Goal: Learn about a topic

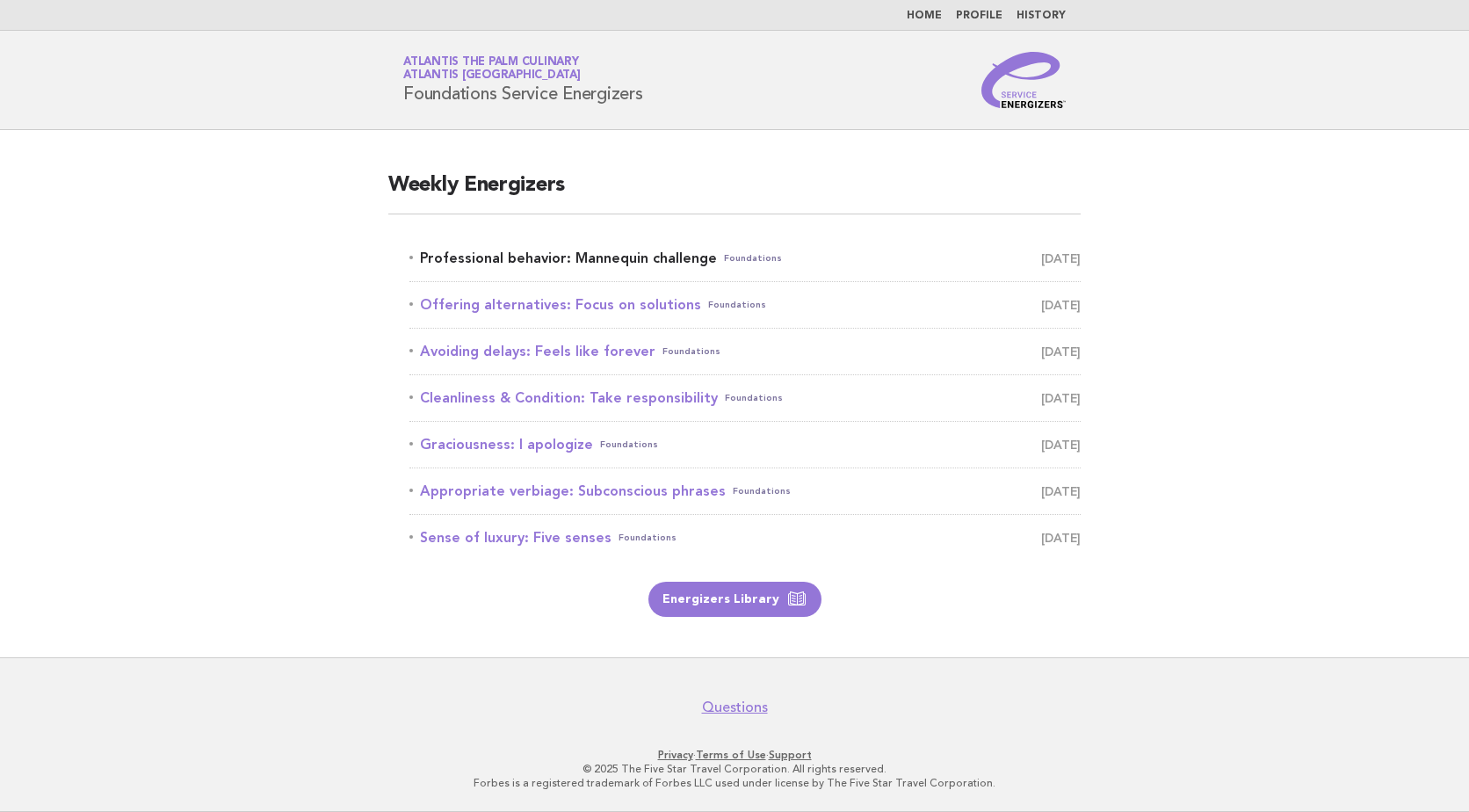
click at [673, 253] on link "Professional behavior: Mannequin challenge Foundations [DATE]" at bounding box center [744, 258] width 671 height 25
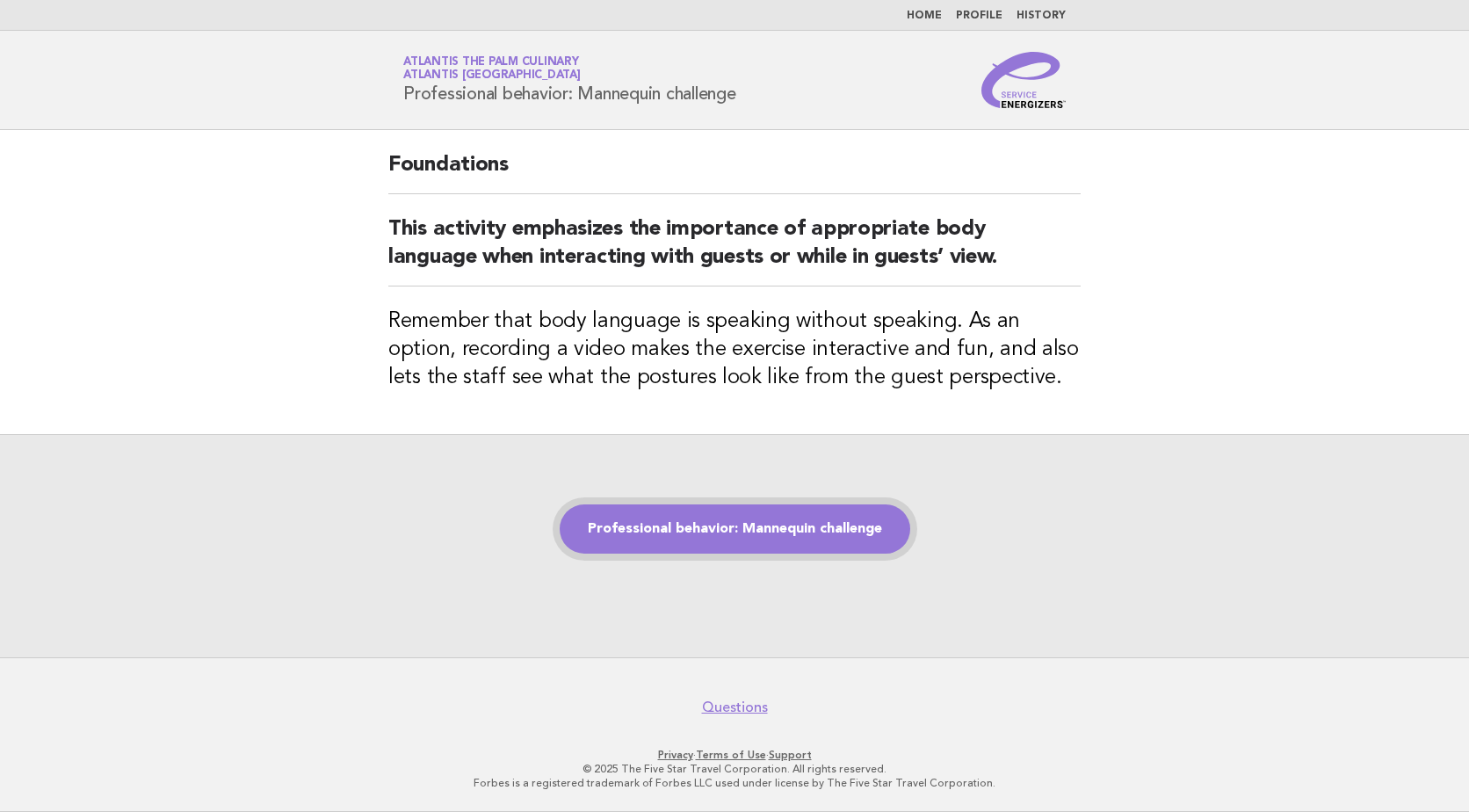
click at [801, 546] on link "Professional behavior: Mannequin challenge" at bounding box center [734, 528] width 350 height 49
click at [797, 529] on link "Professional behavior: Mannequin challenge" at bounding box center [734, 528] width 350 height 49
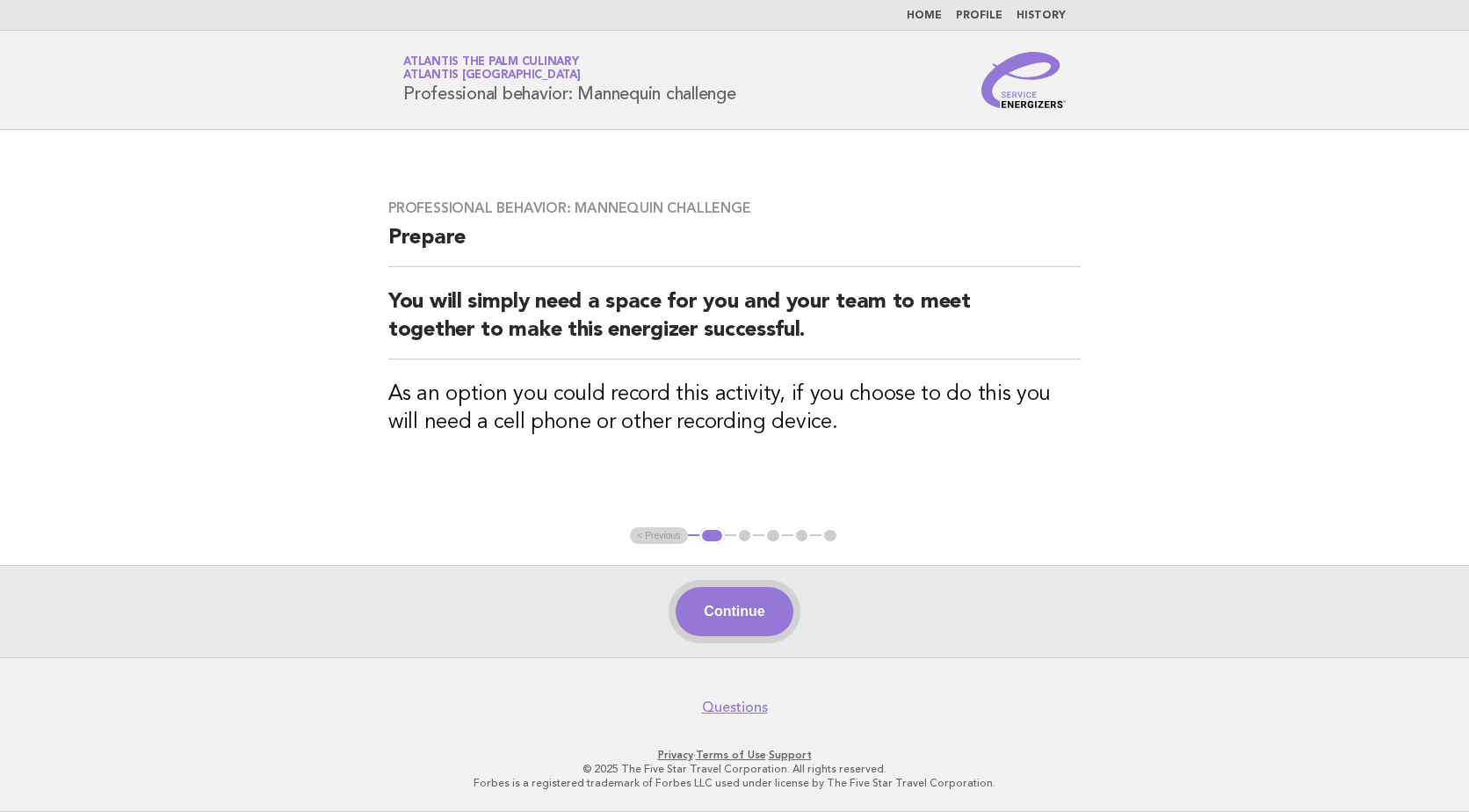
click at [773, 614] on button "Continue" at bounding box center [734, 611] width 116 height 49
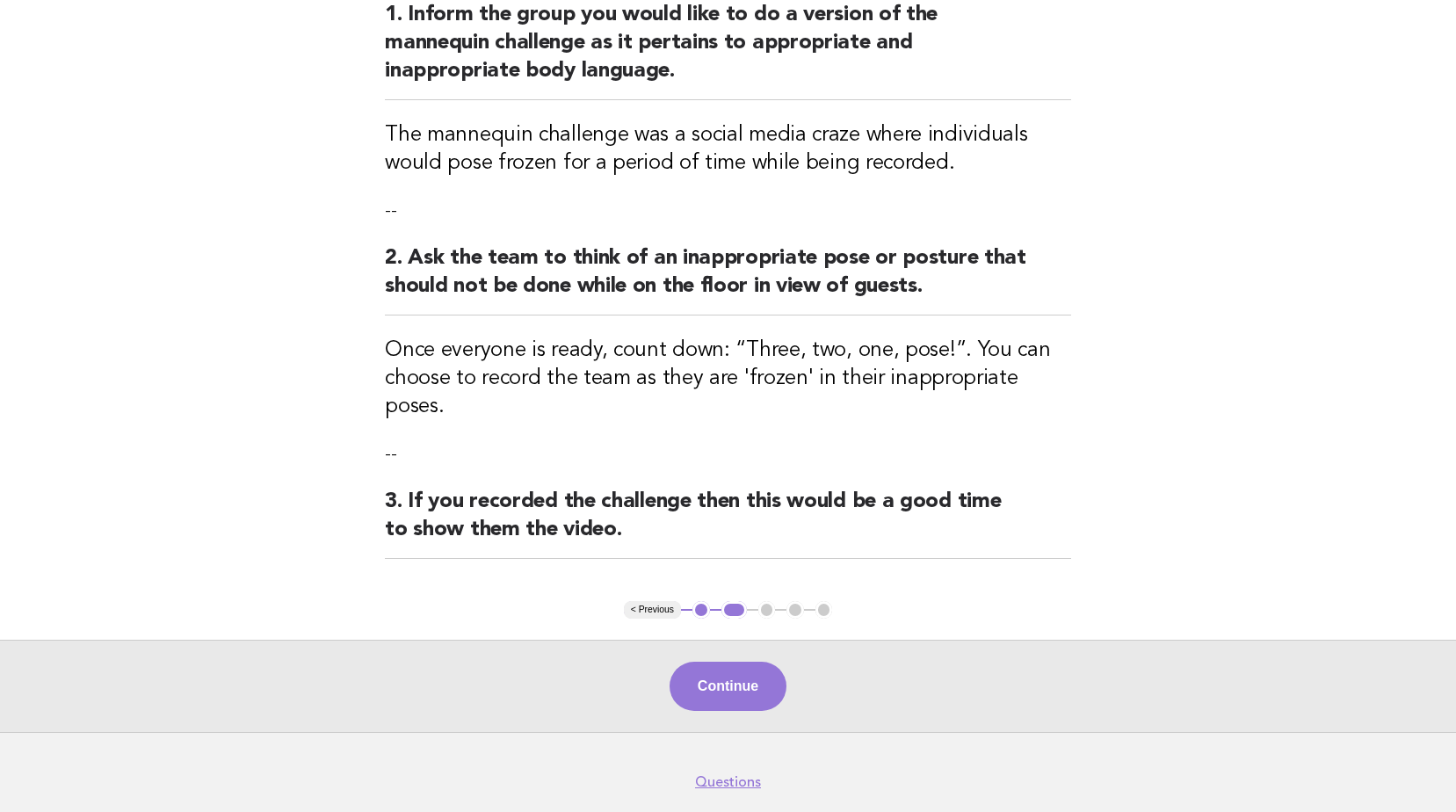
scroll to position [285, 0]
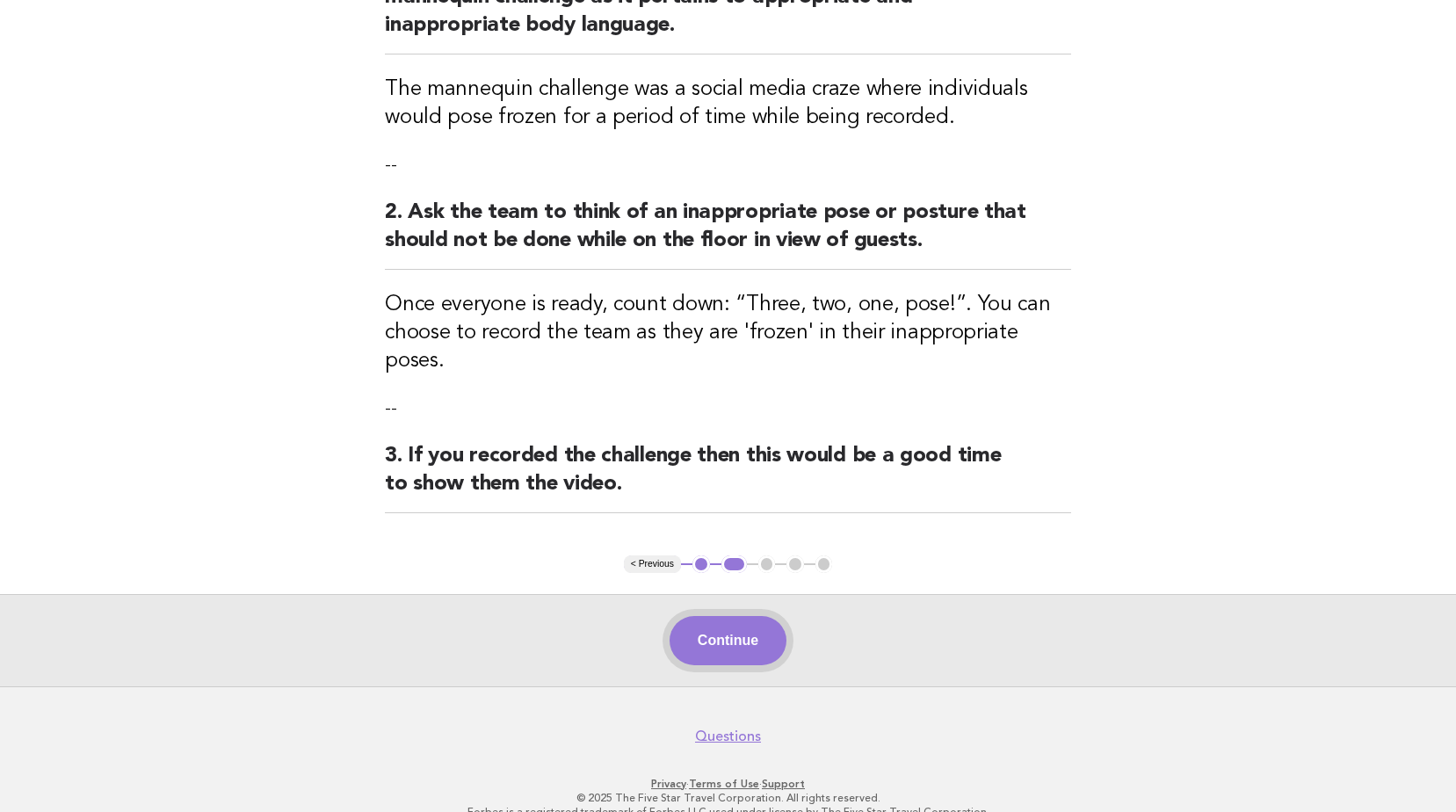
click at [759, 616] on button "Continue" at bounding box center [728, 640] width 116 height 49
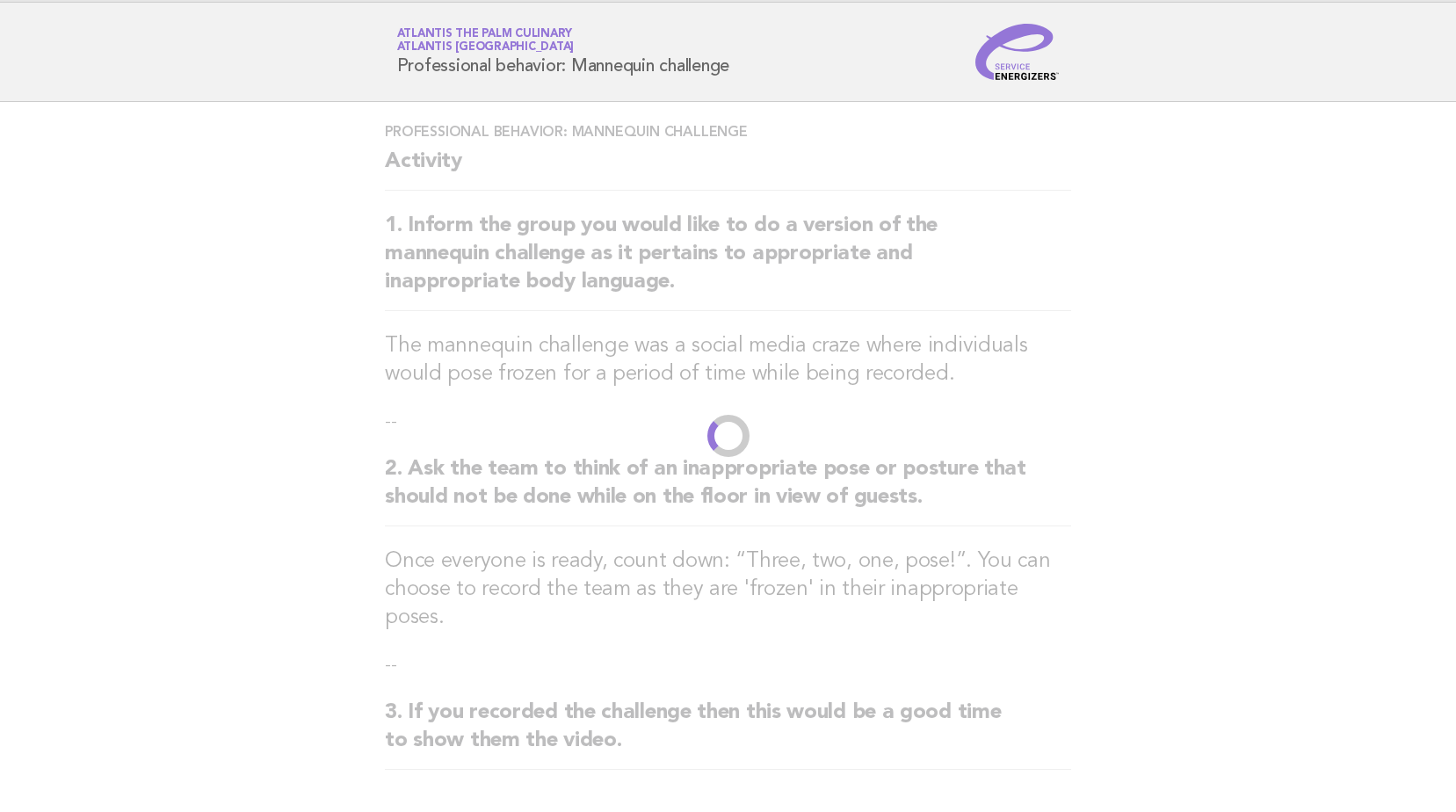
scroll to position [0, 0]
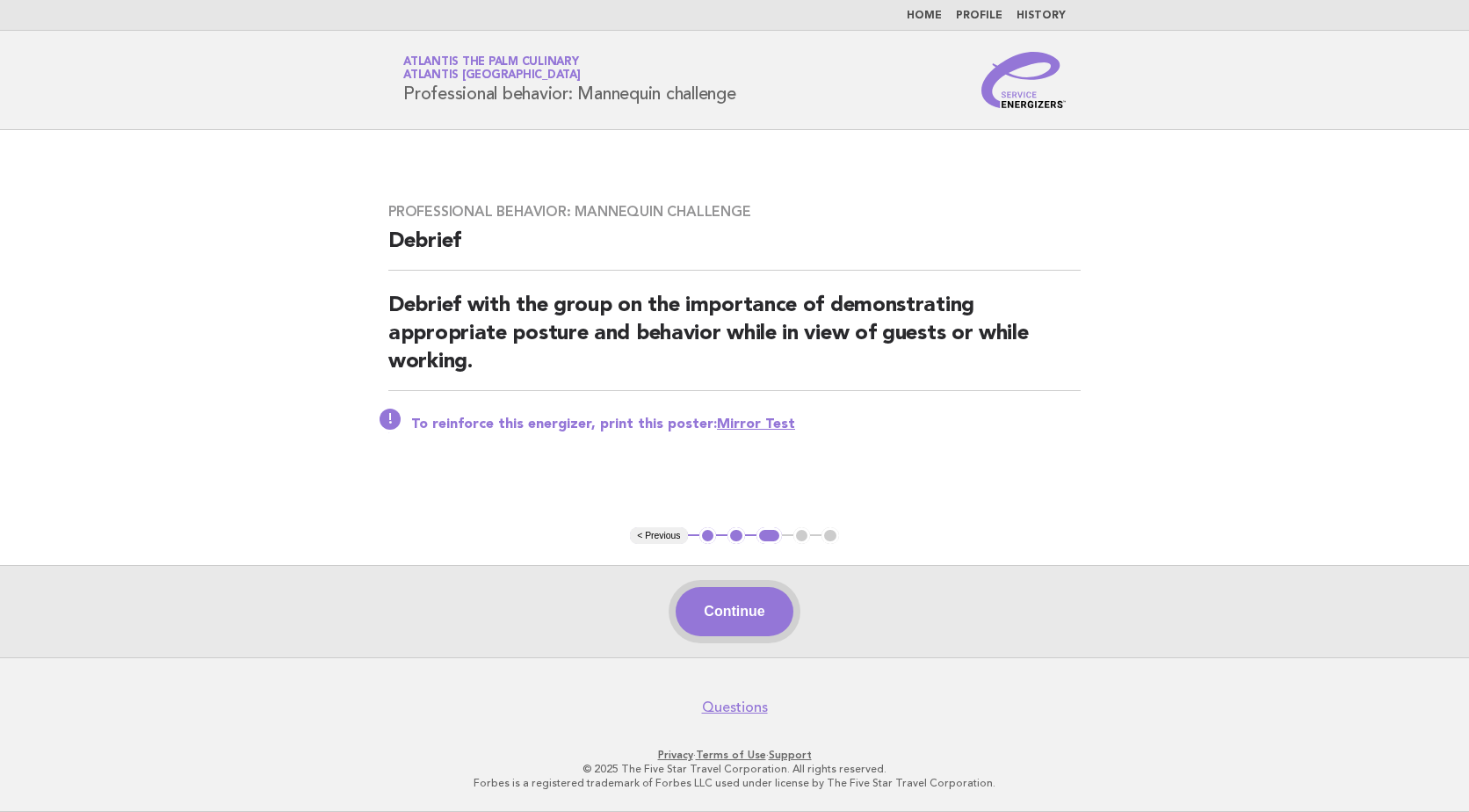
click at [779, 613] on button "Continue" at bounding box center [734, 611] width 116 height 49
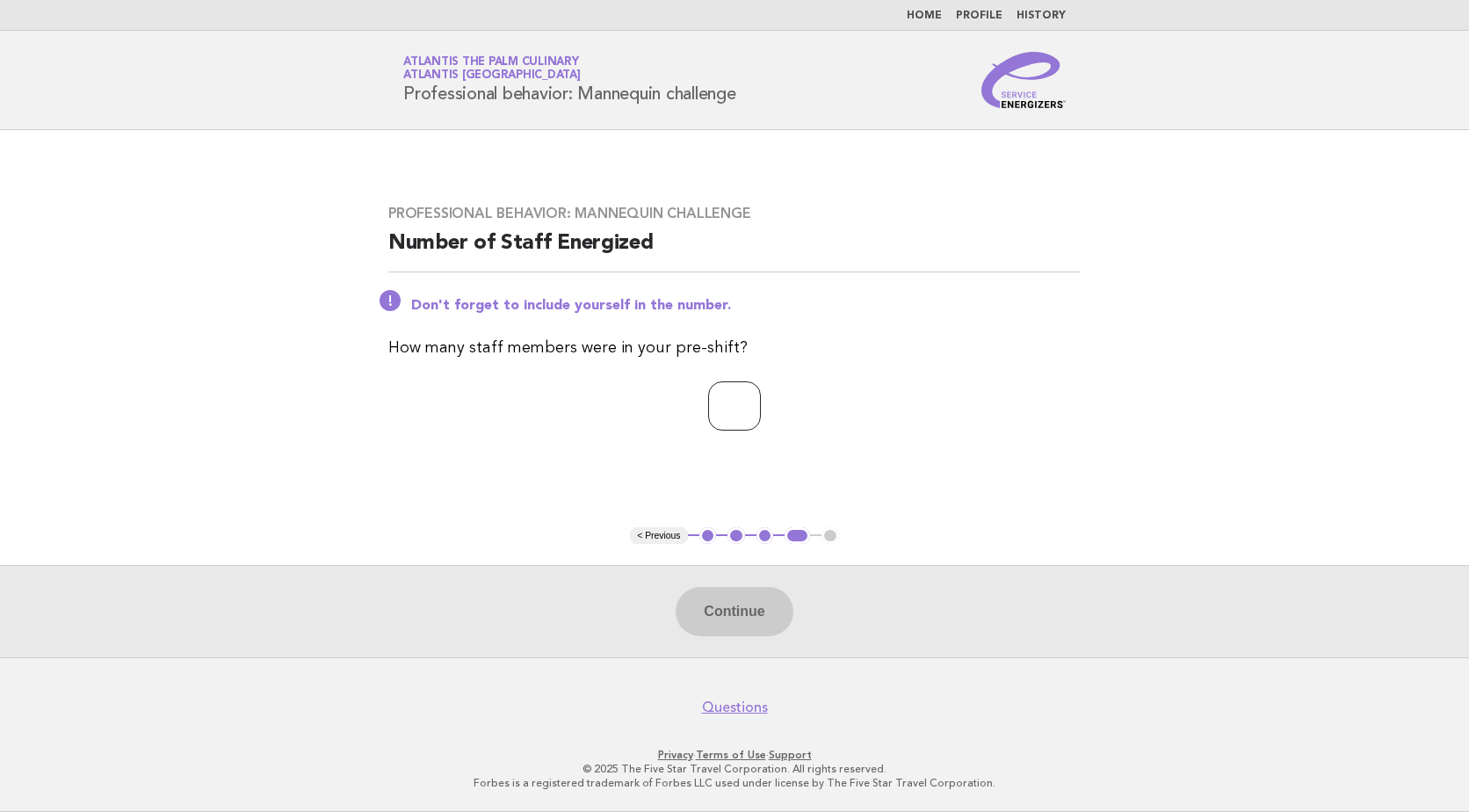
click at [709, 401] on input "number" at bounding box center [734, 405] width 53 height 49
type input "**"
click at [751, 619] on button "Continue" at bounding box center [734, 611] width 116 height 49
